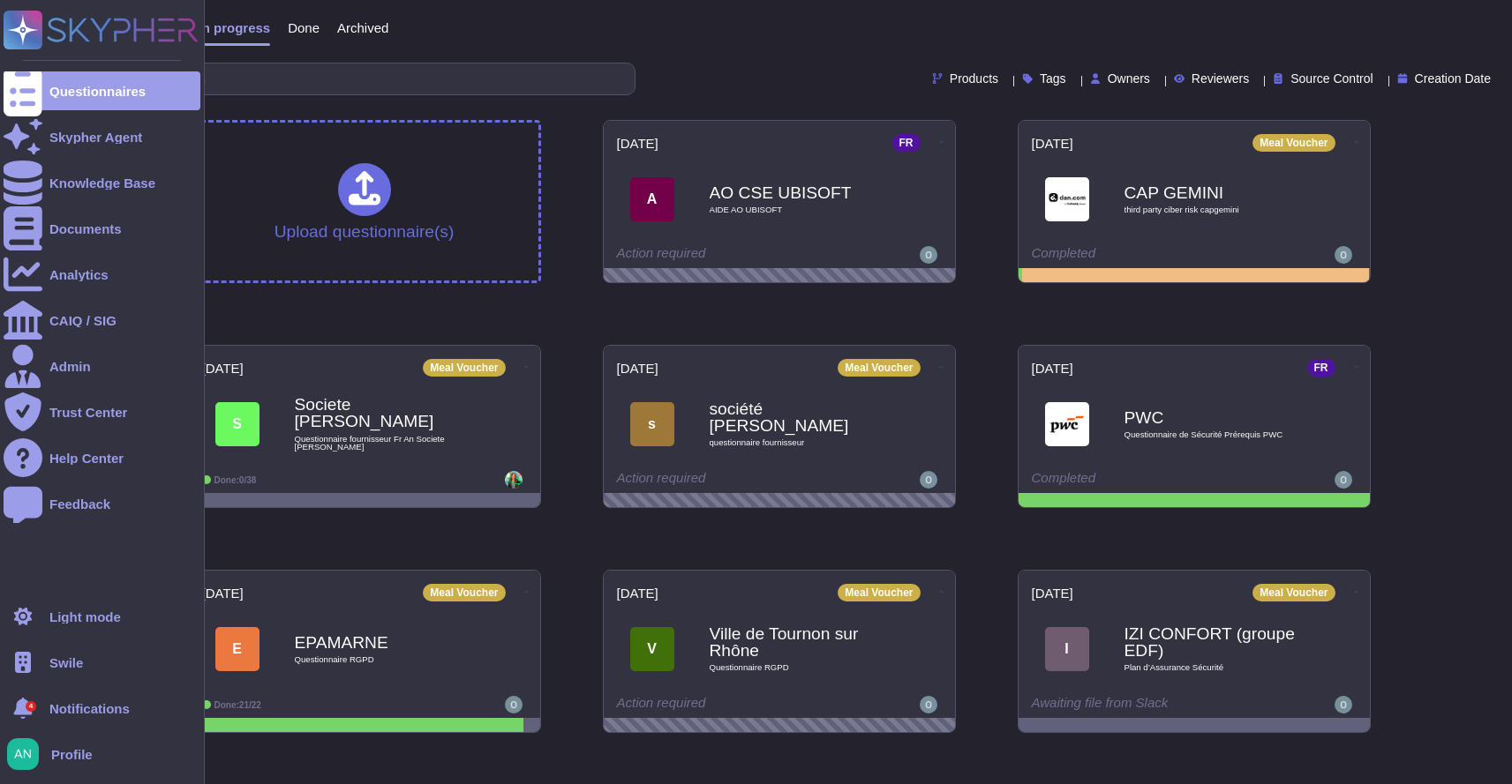
click at [69, 698] on div "4 Notifications" at bounding box center [103, 707] width 197 height 39
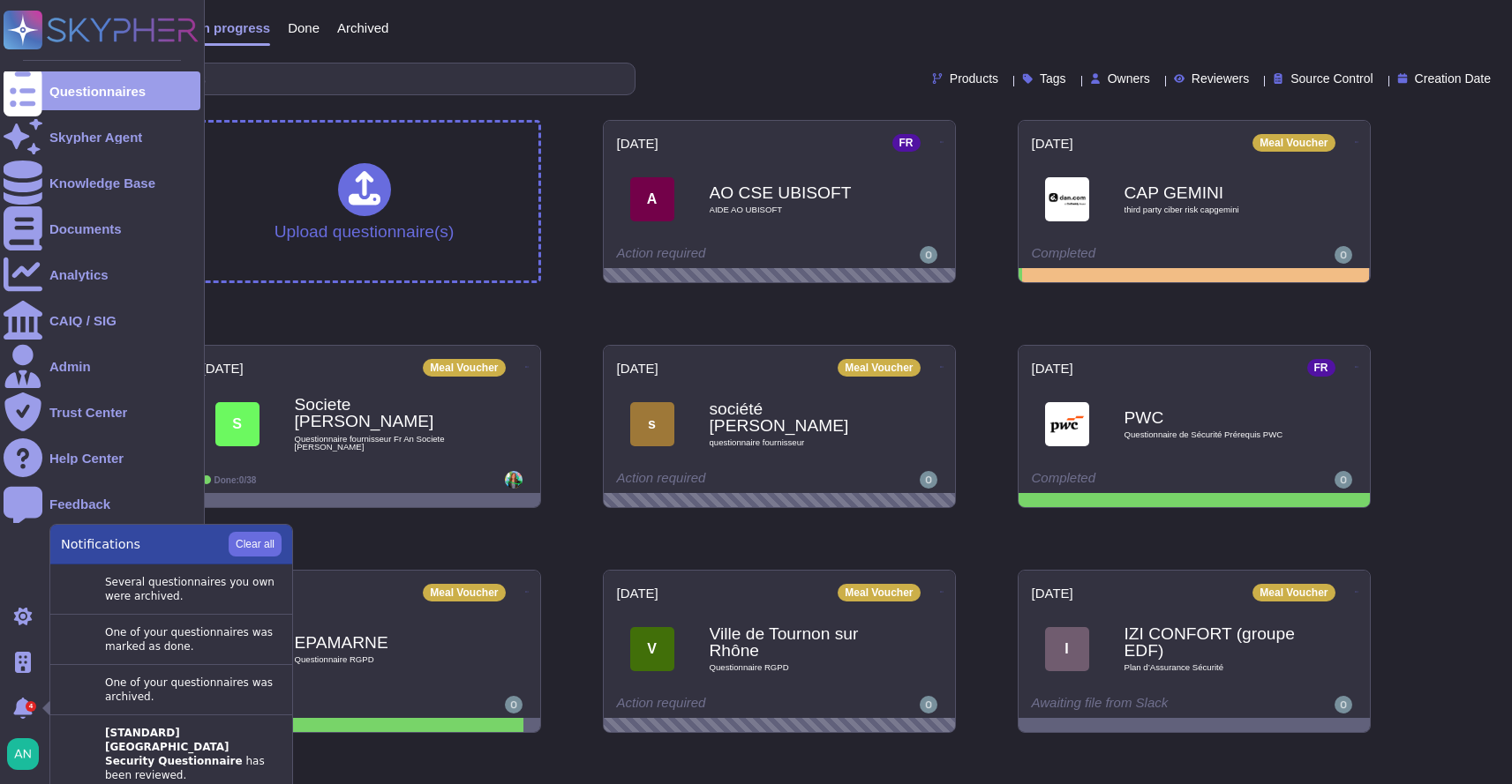
click at [23, 748] on img at bounding box center [23, 754] width 32 height 32
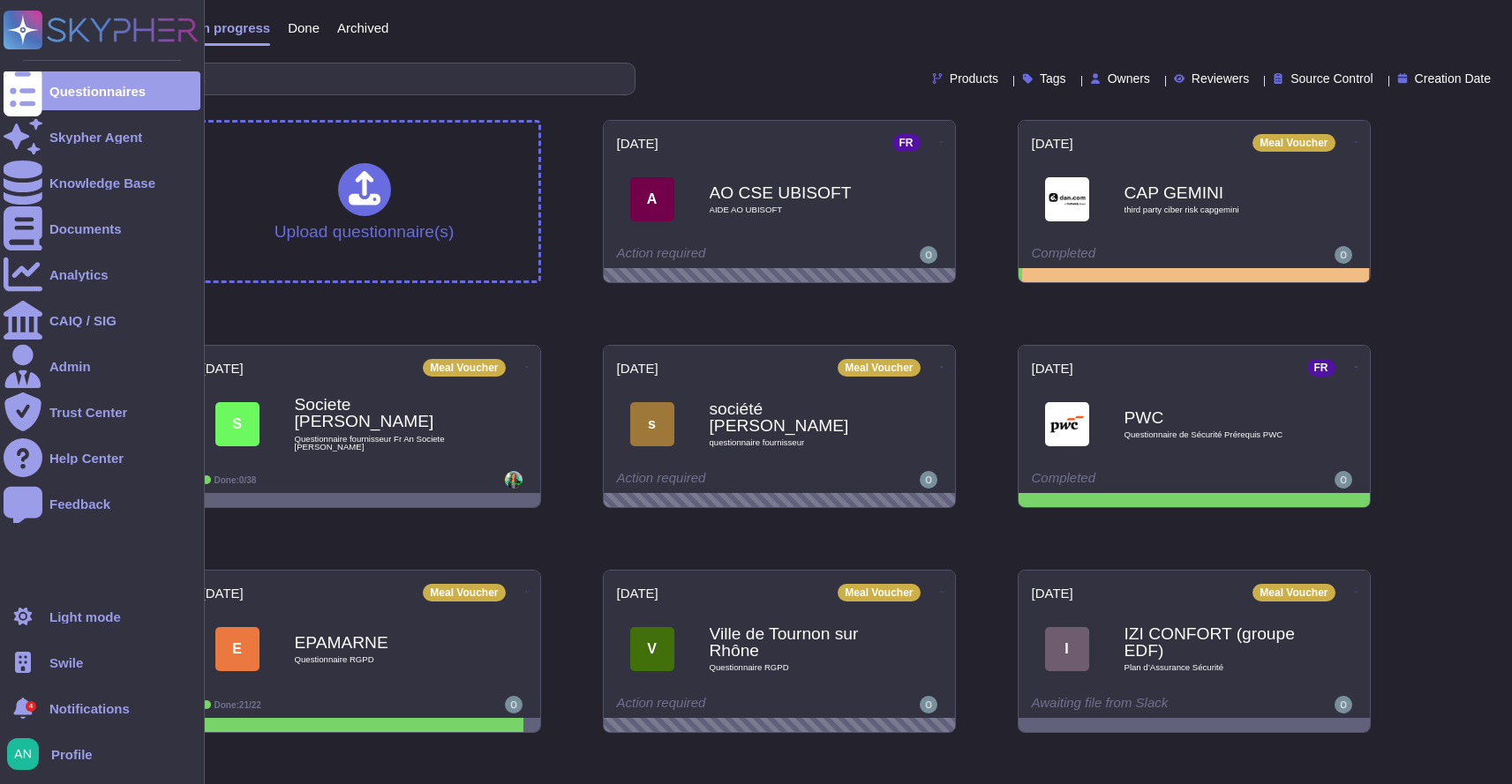
click at [35, 748] on img at bounding box center [23, 754] width 32 height 32
